Goal: Task Accomplishment & Management: Use online tool/utility

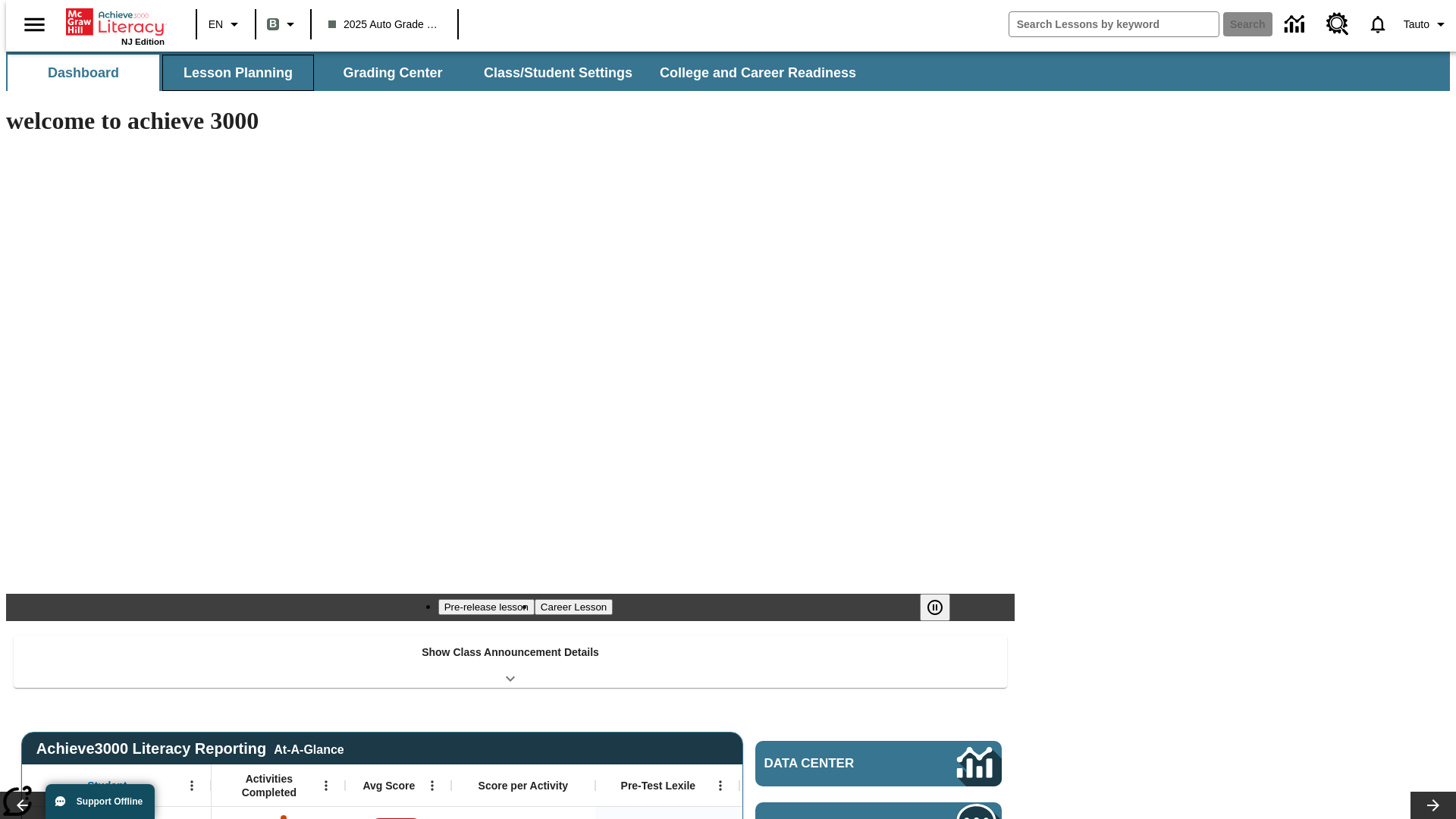
click at [232, 73] on button "Lesson Planning" at bounding box center [239, 72] width 152 height 36
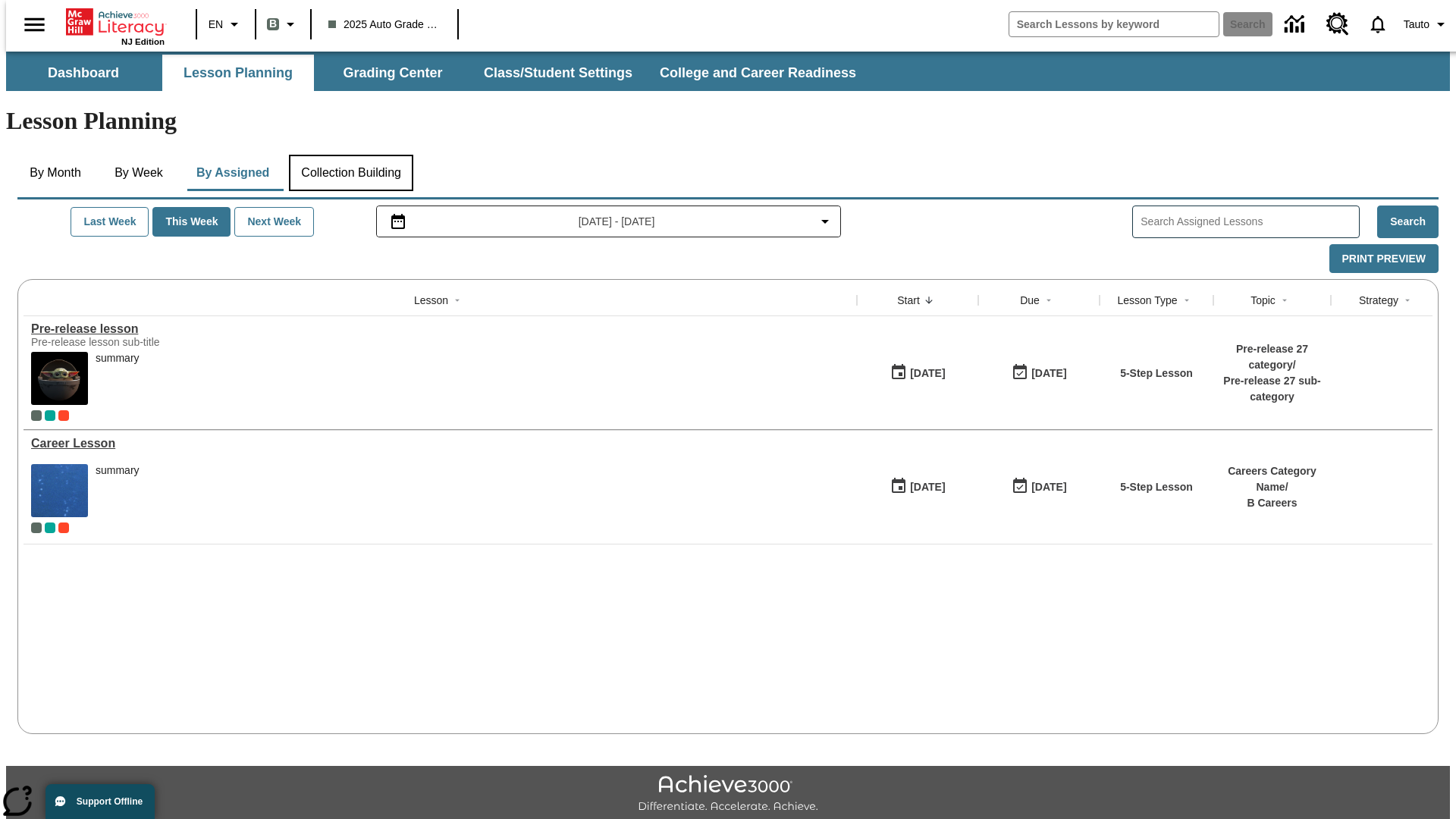
click at [351, 155] on button "Collection Building" at bounding box center [352, 173] width 125 height 36
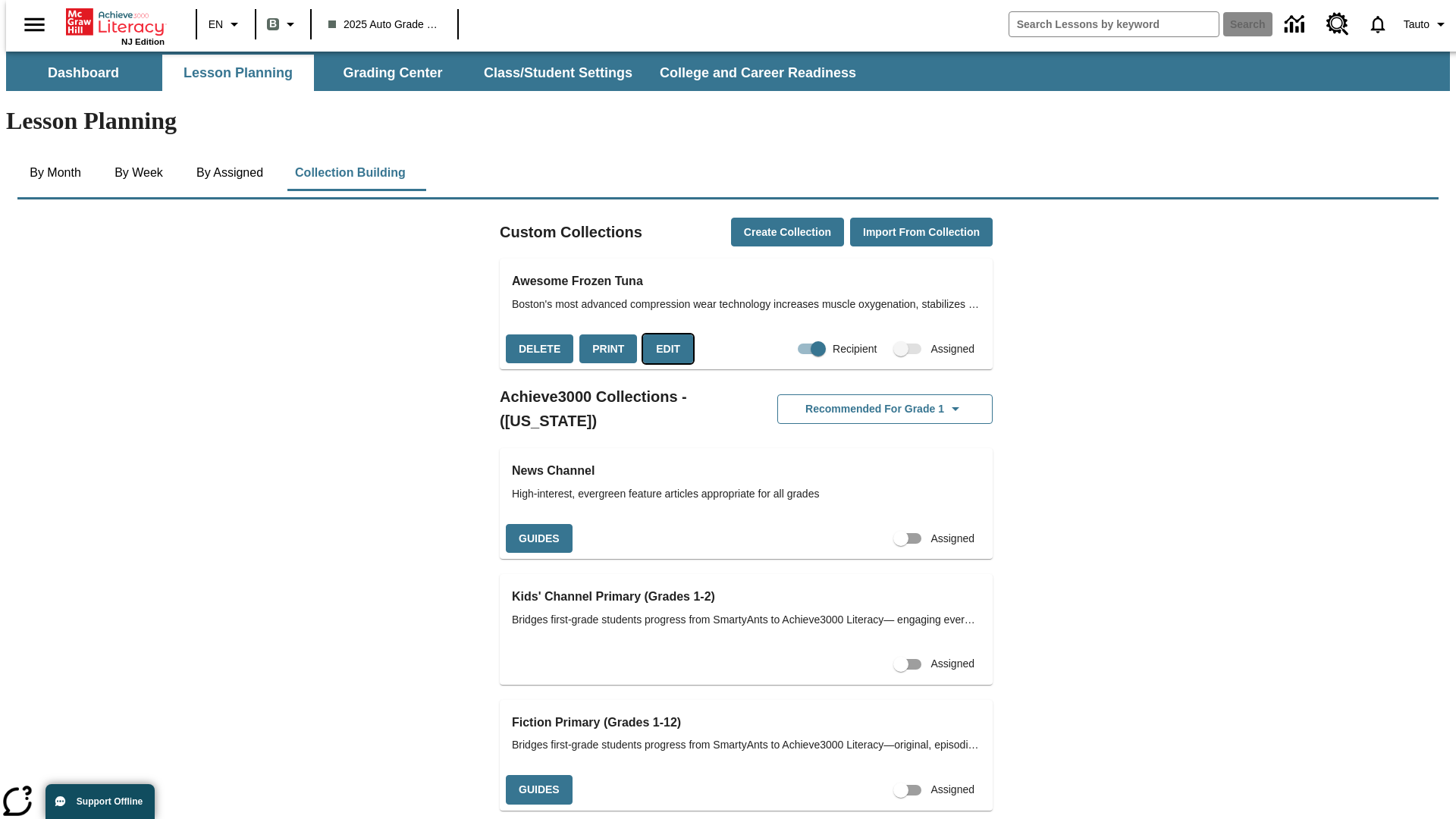
click at [662, 334] on button "Edit" at bounding box center [667, 349] width 50 height 30
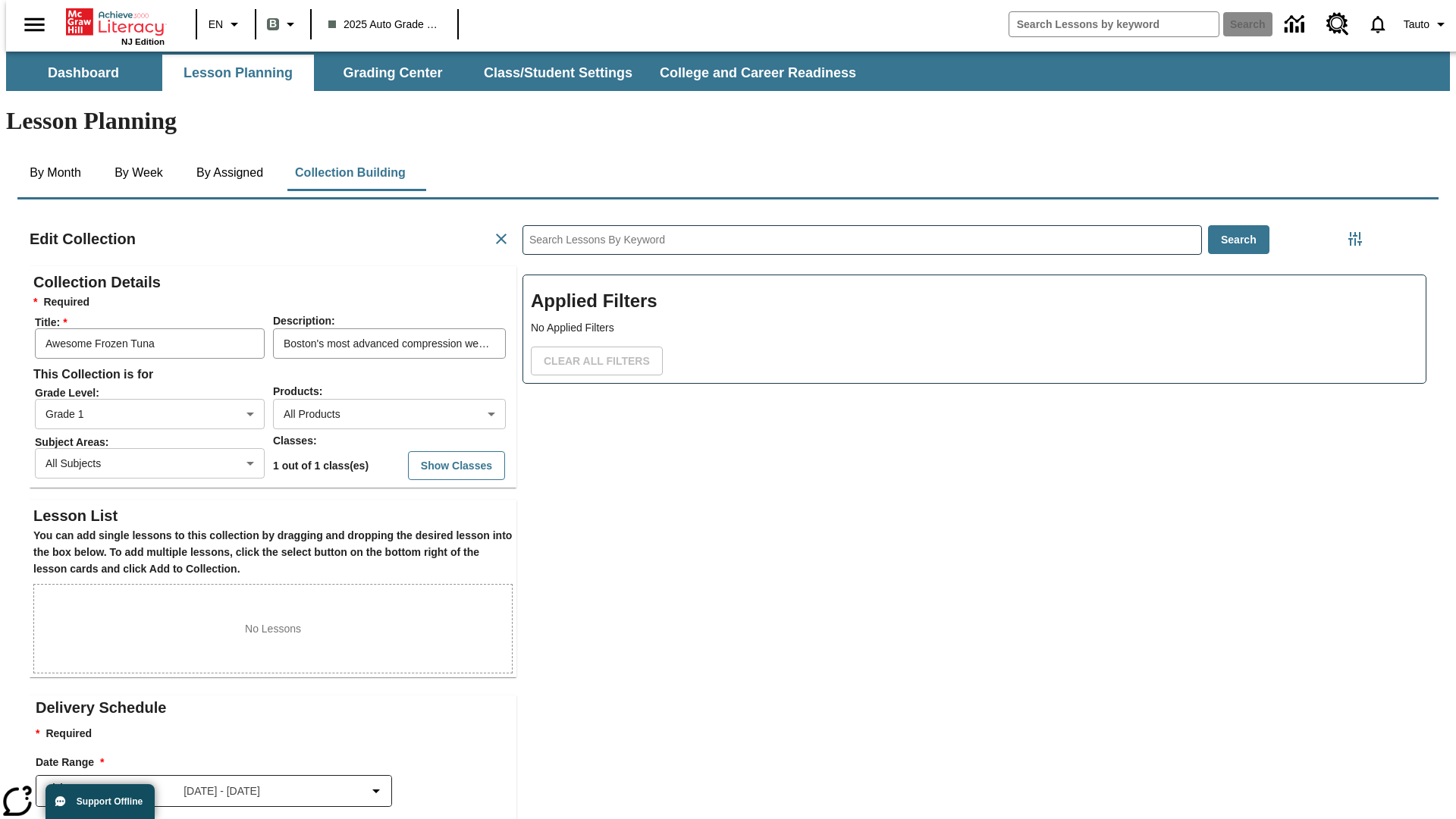
scroll to position [1, 1]
click at [365, 359] on body "Skip to main content NJ Edition EN B 2025 Auto Grade 1 B Search 0 Tauto Dashboa…" at bounding box center [728, 527] width 1443 height 951
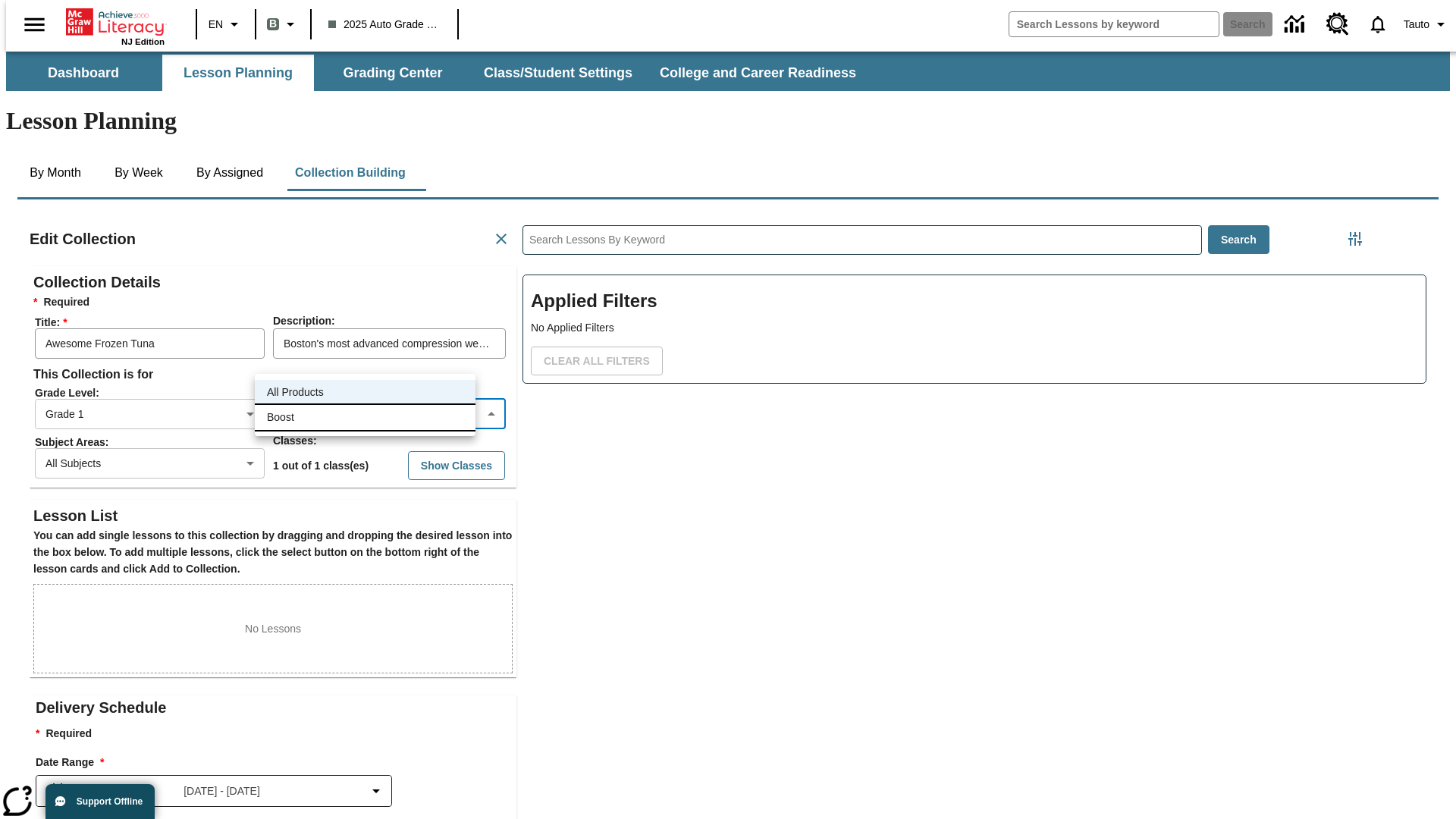
click at [365, 417] on li "Boost" at bounding box center [365, 418] width 221 height 25
type input "12"
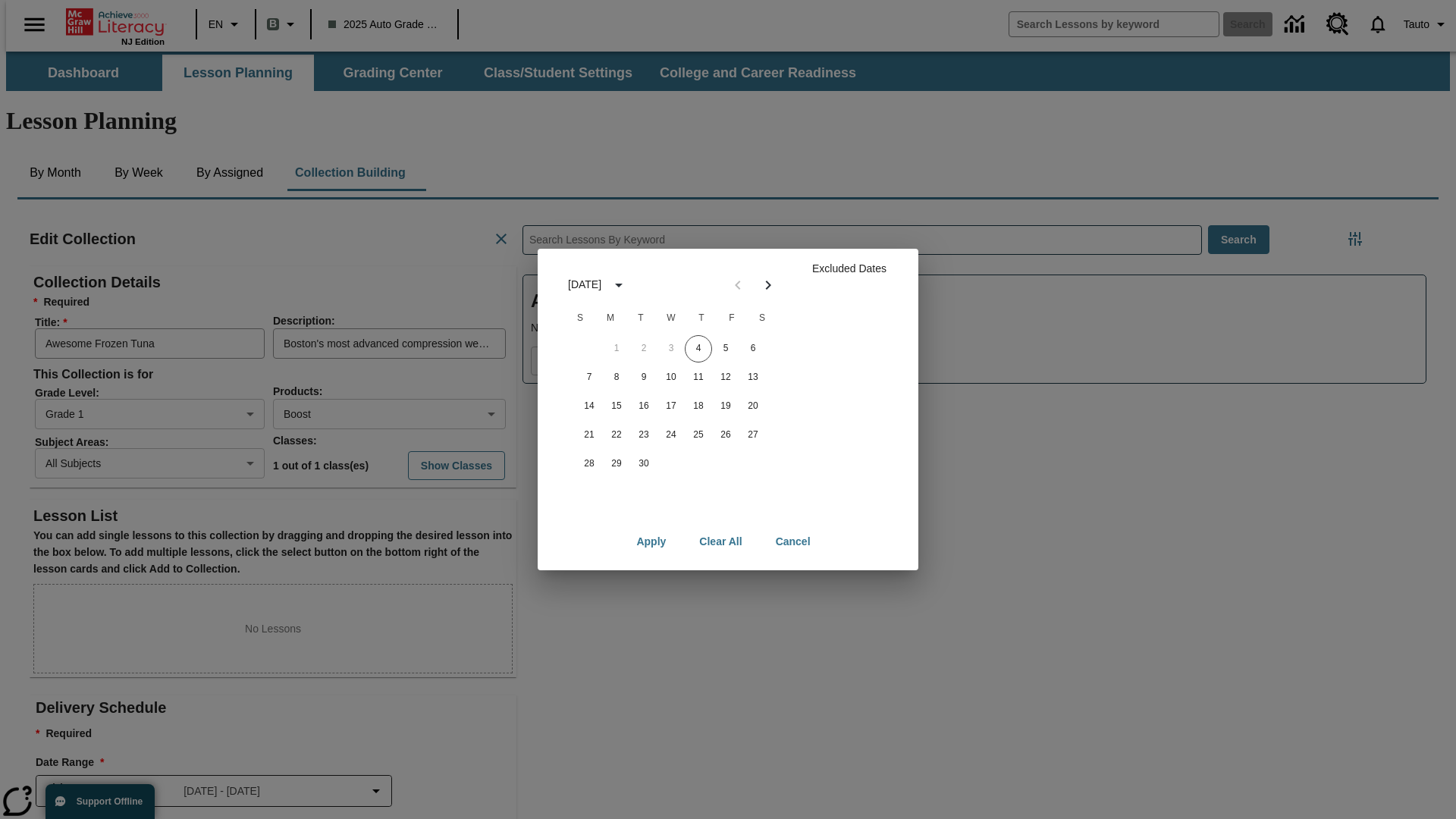
scroll to position [152, 0]
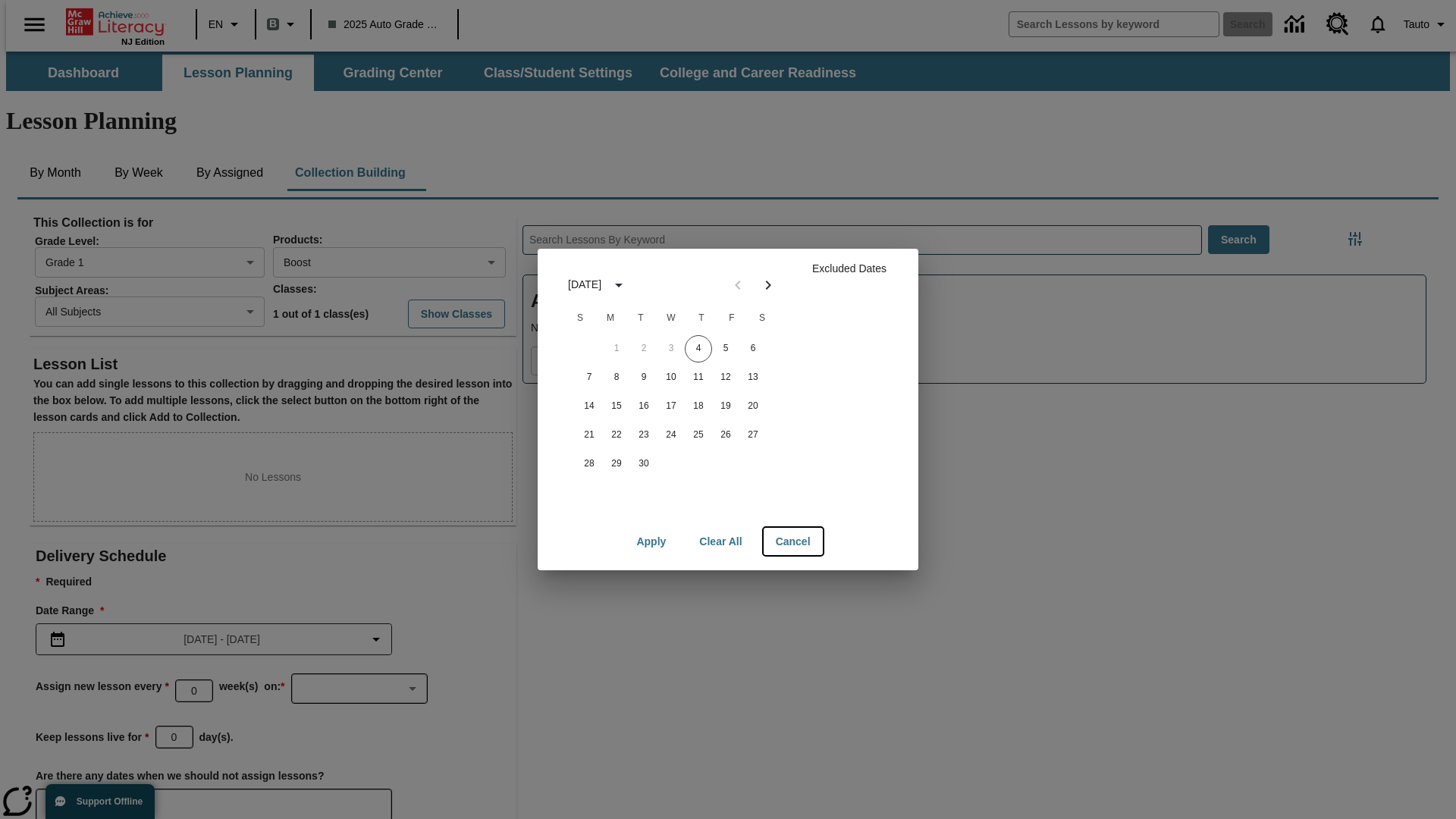
click at [793, 541] on button "Cancel" at bounding box center [793, 541] width 59 height 28
